Goal: Task Accomplishment & Management: Manage account settings

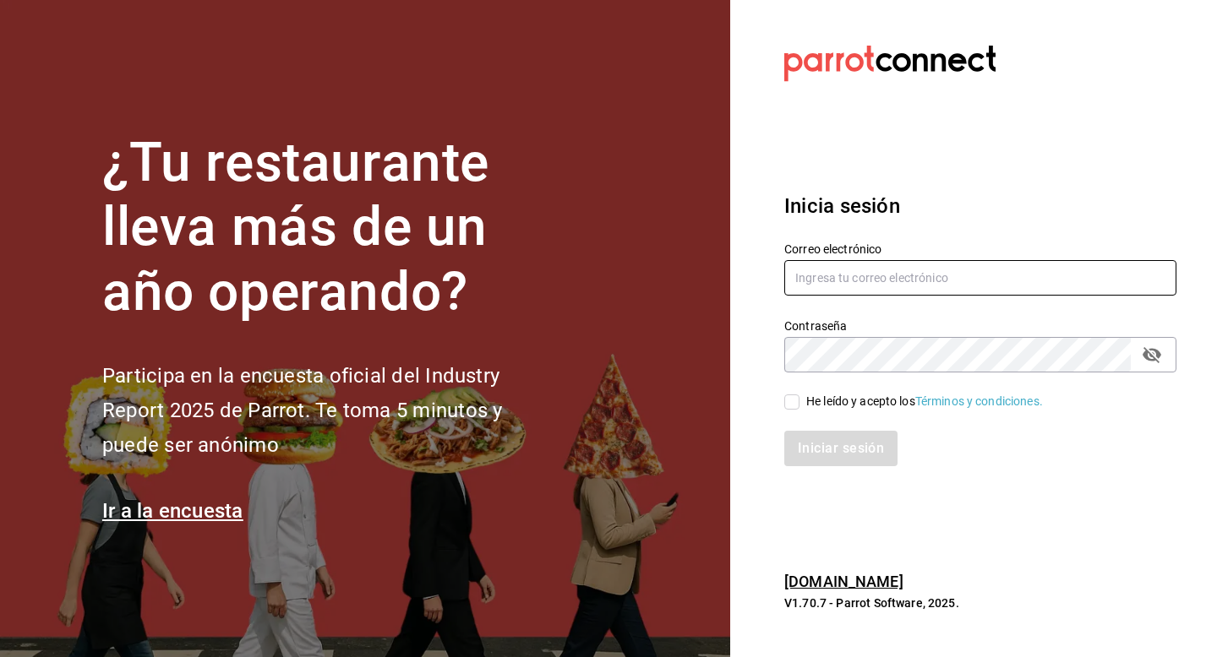
click at [881, 269] on input "text" at bounding box center [980, 277] width 392 height 35
click at [911, 276] on input "text" at bounding box center [980, 277] width 392 height 35
type input "veroyun72@gmail.com"
click at [793, 403] on input "He leído y acepto los Términos y condiciones." at bounding box center [791, 402] width 15 height 15
checkbox input "true"
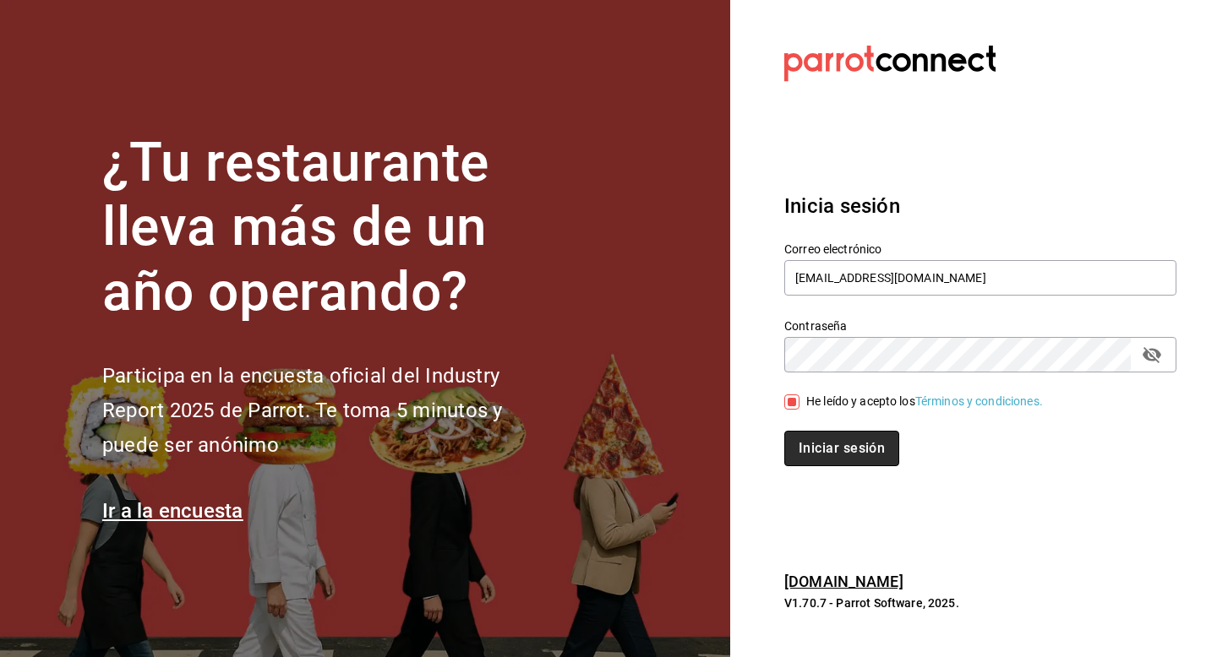
click at [821, 455] on button "Iniciar sesión" at bounding box center [841, 448] width 115 height 35
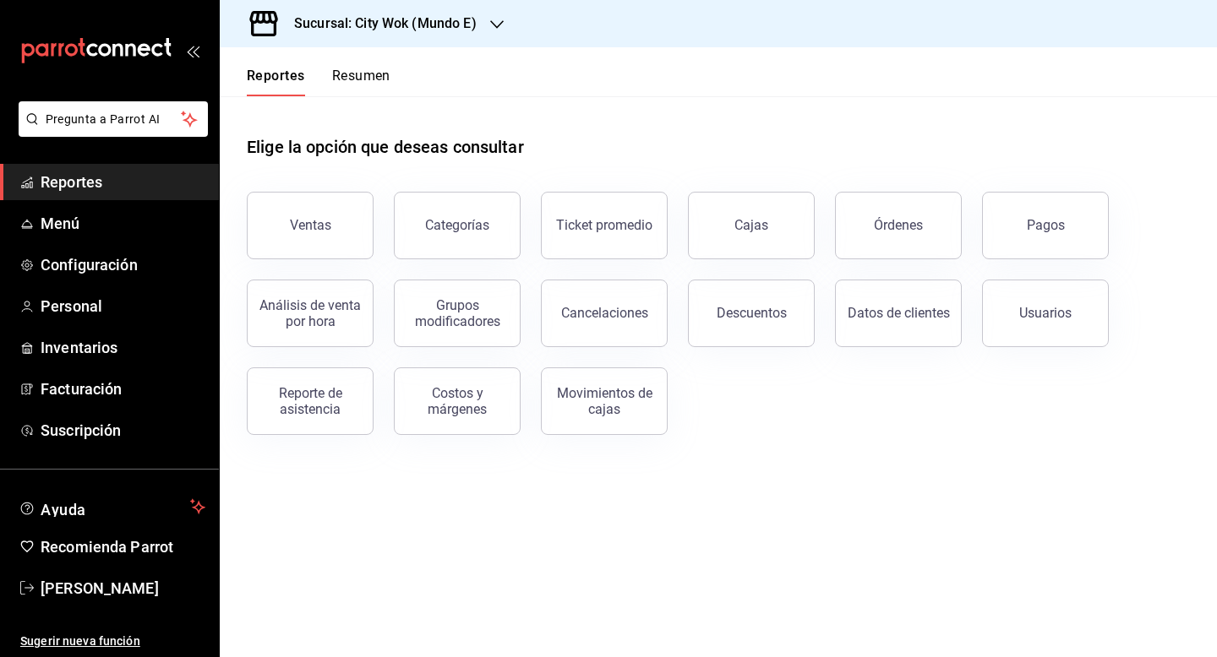
click at [351, 81] on button "Resumen" at bounding box center [361, 82] width 58 height 29
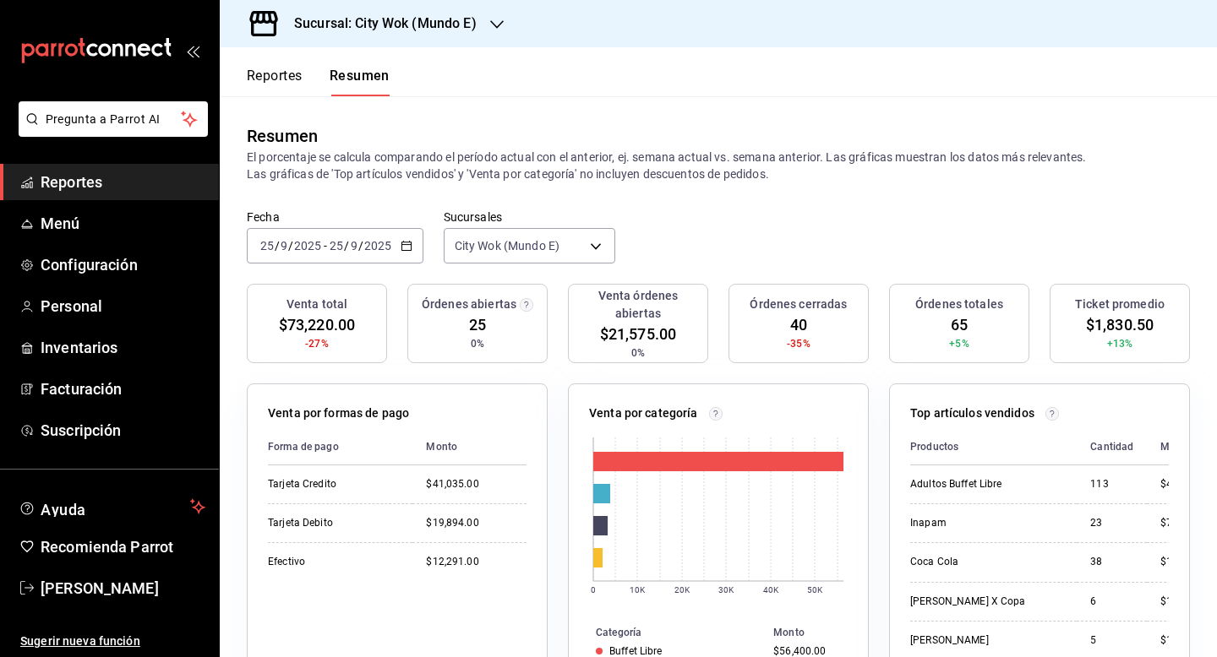
click at [439, 30] on h3 "Sucursal: City Wok (Mundo E)" at bounding box center [379, 24] width 196 height 20
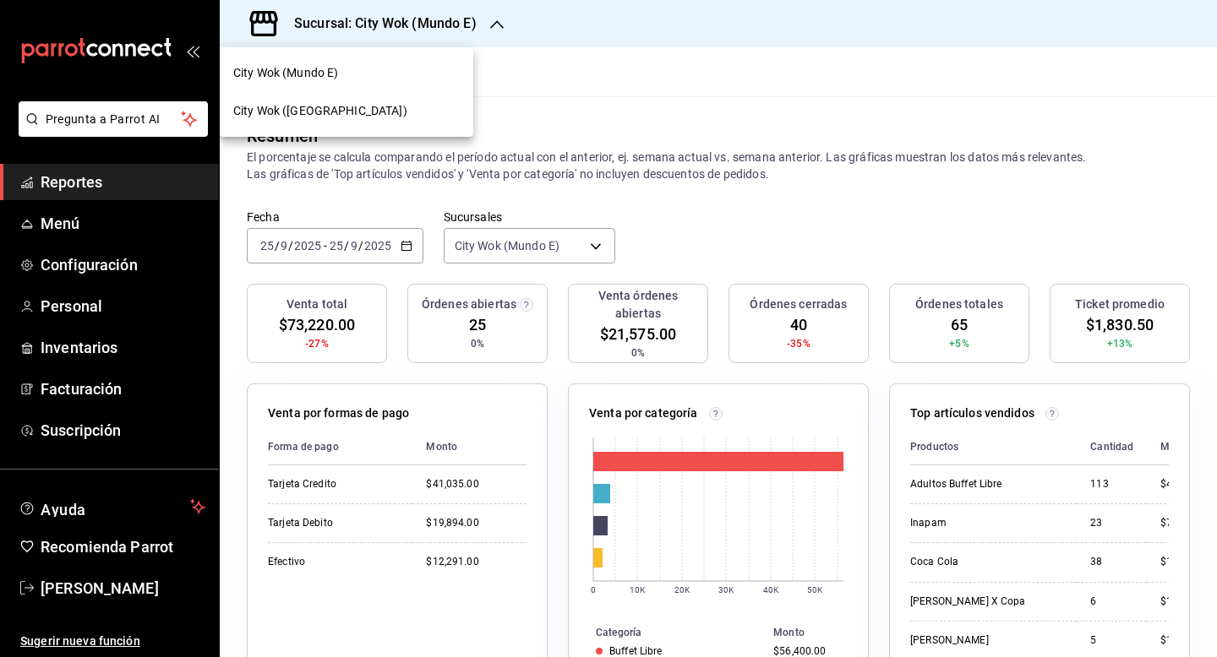
click at [386, 109] on div "City Wok ([GEOGRAPHIC_DATA])" at bounding box center [346, 111] width 226 height 18
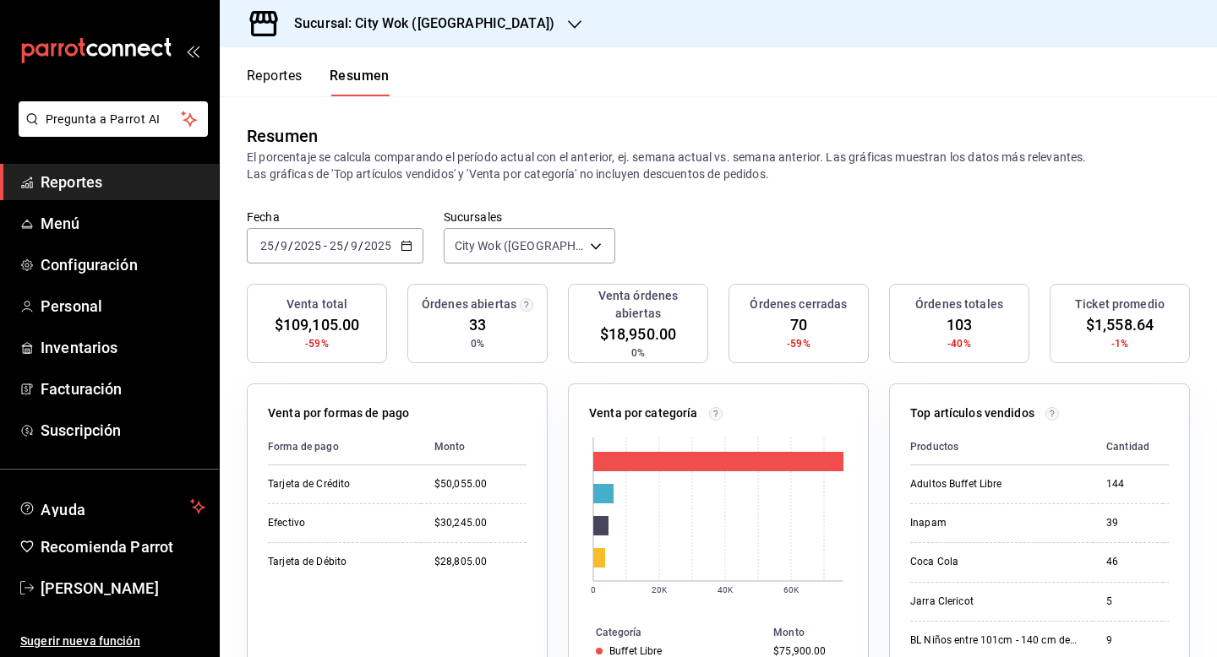
click at [396, 38] on div "Sucursal: City Wok ([GEOGRAPHIC_DATA])" at bounding box center [410, 23] width 355 height 47
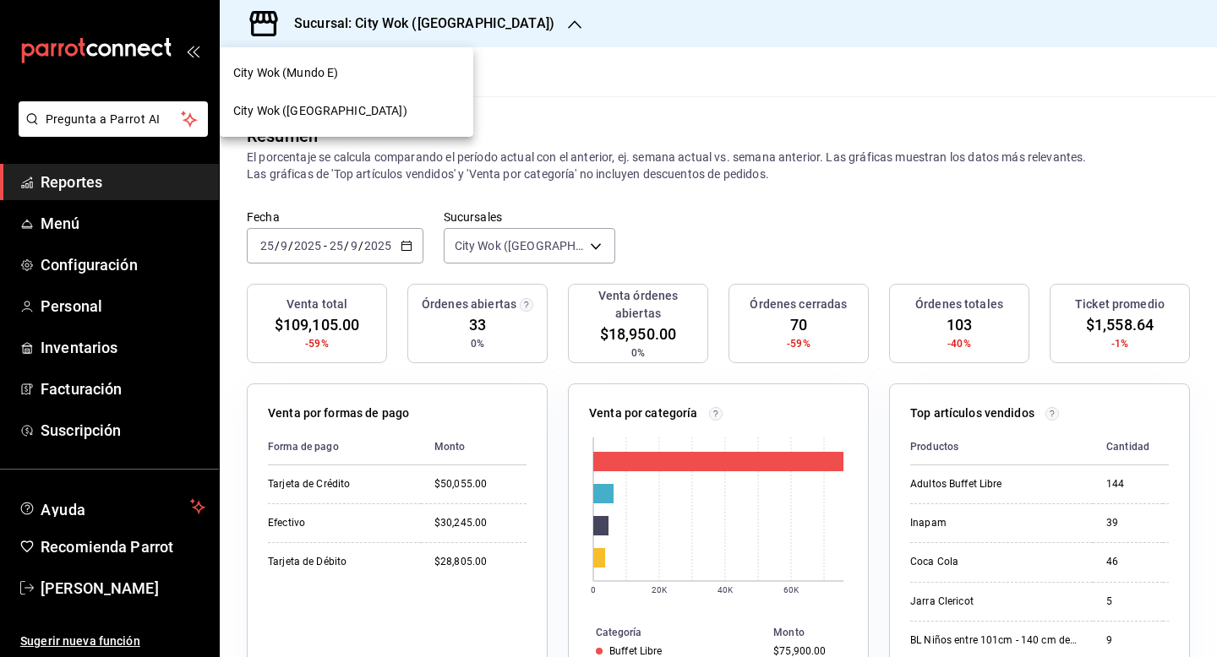
click at [383, 65] on div "City Wok (Mundo E)" at bounding box center [346, 73] width 226 height 18
